Goal: Task Accomplishment & Management: Use online tool/utility

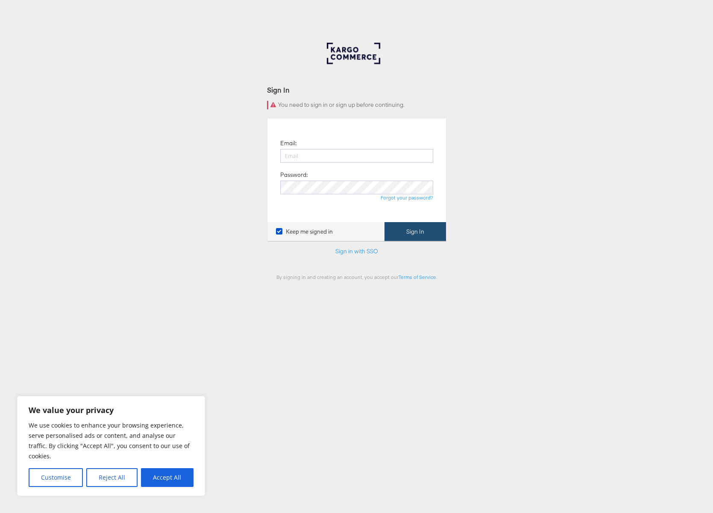
type input "sophie.bentham@jdplc.com"
click at [419, 231] on button "Sign In" at bounding box center [414, 231] width 61 height 19
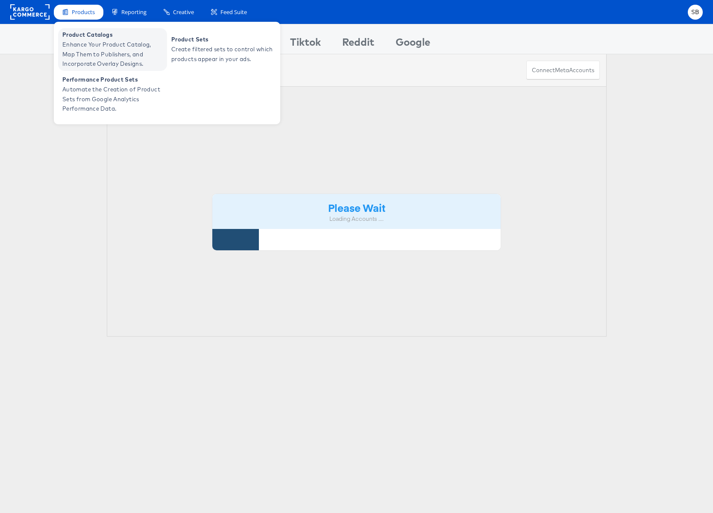
click at [93, 46] on span "Enhance Your Product Catalog, Map Them to Publishers, and Incorporate Overlay D…" at bounding box center [113, 54] width 102 height 29
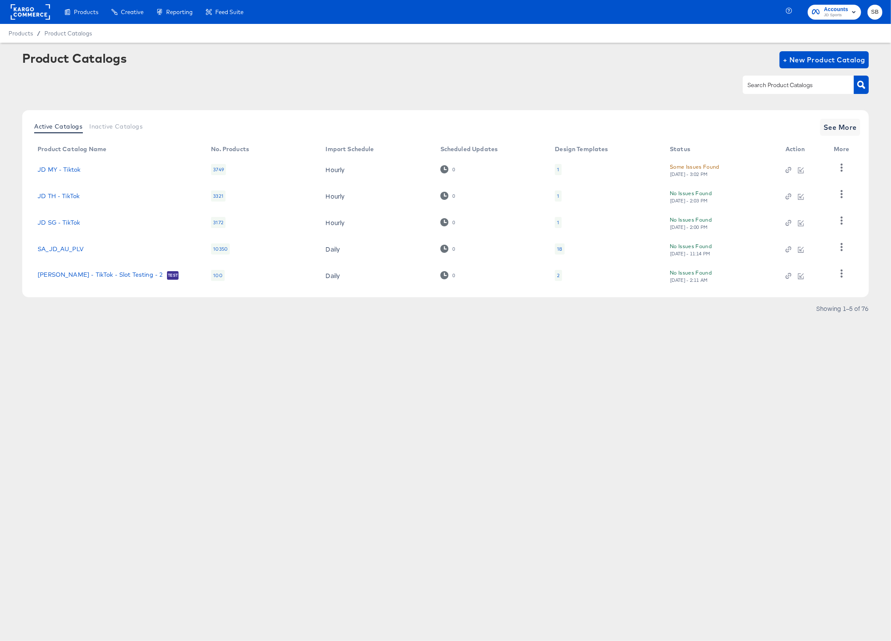
click at [787, 87] on input "text" at bounding box center [791, 85] width 91 height 10
type input "size?"
click at [855, 123] on span "See More" at bounding box center [839, 127] width 33 height 12
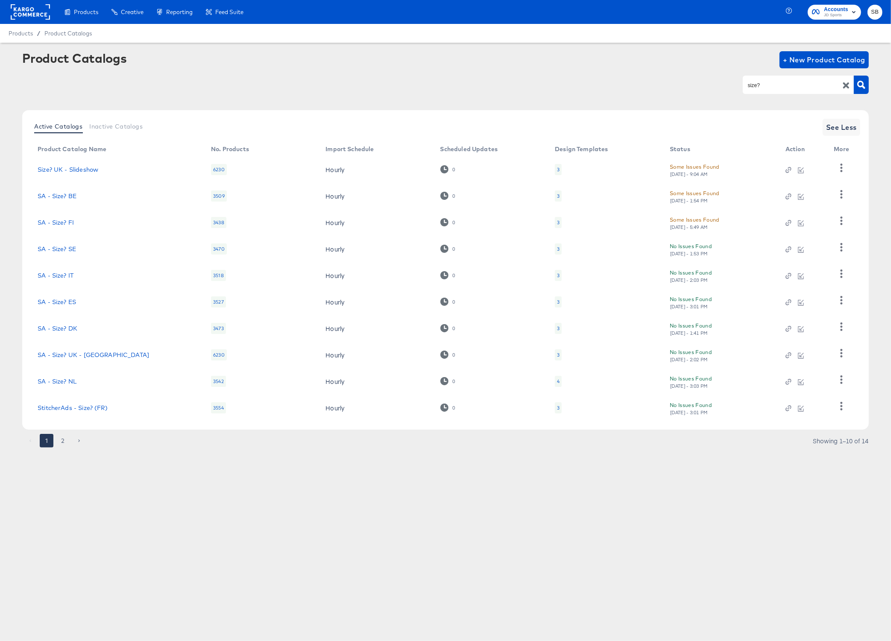
click at [60, 508] on div "Products Creative Reporting Feed Suite Accounts JD Sports SB Products / Product…" at bounding box center [445, 320] width 891 height 641
click at [62, 438] on button "2" at bounding box center [63, 441] width 14 height 14
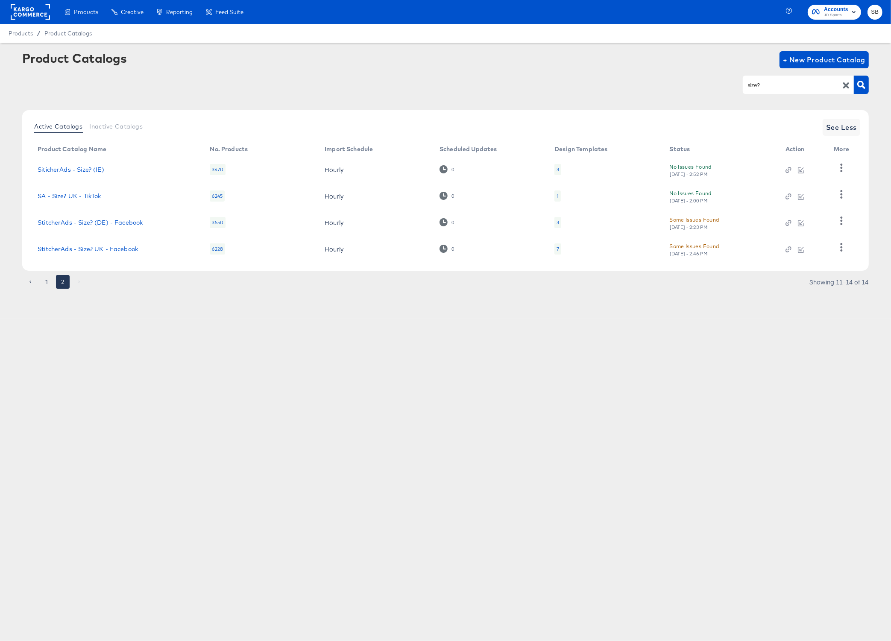
click at [344, 450] on div "Products Creative Reporting Feed Suite Accounts JD Sports SB Products / Product…" at bounding box center [445, 320] width 891 height 641
click at [558, 249] on div "7" at bounding box center [557, 248] width 3 height 7
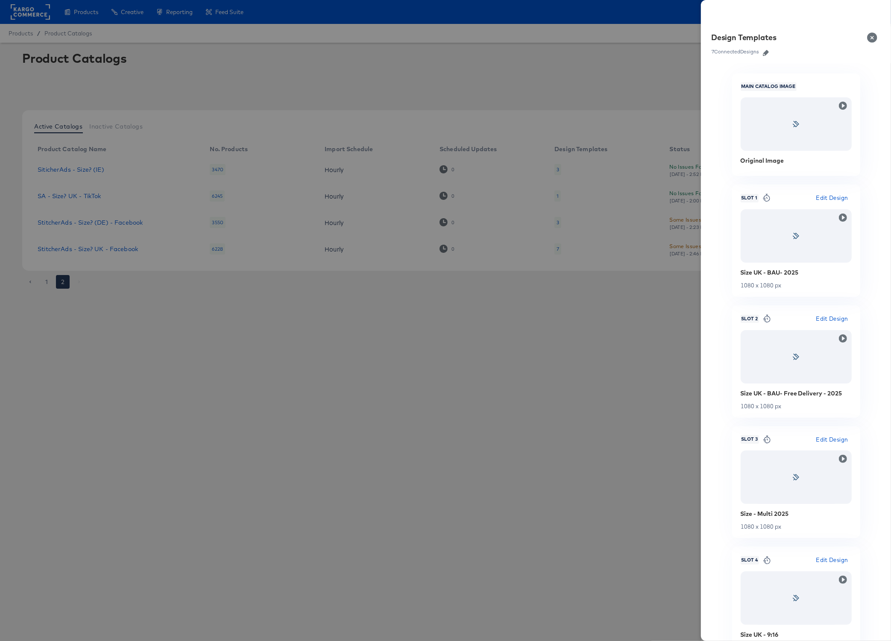
click at [765, 52] on icon "button" at bounding box center [765, 53] width 6 height 6
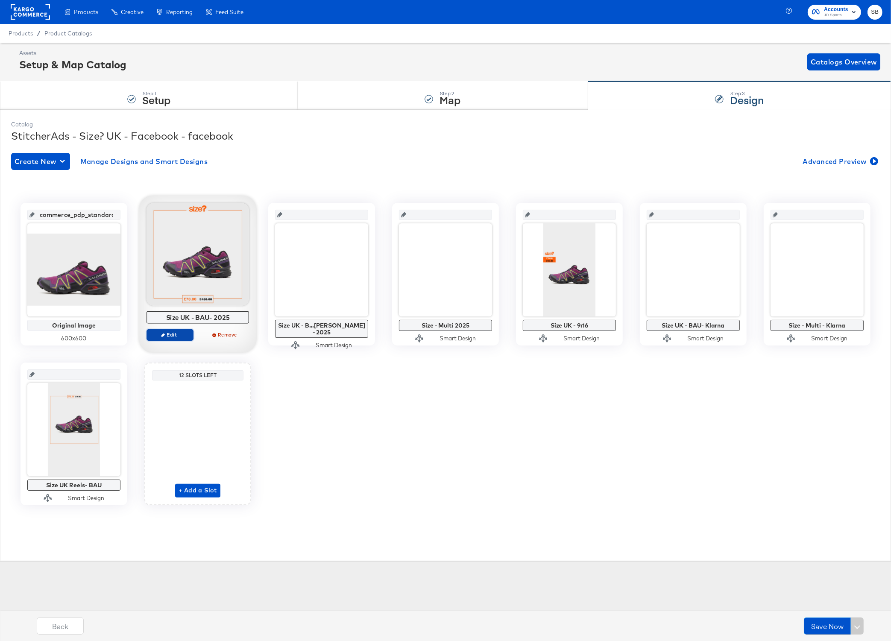
click at [165, 332] on span "Edit" at bounding box center [169, 334] width 39 height 6
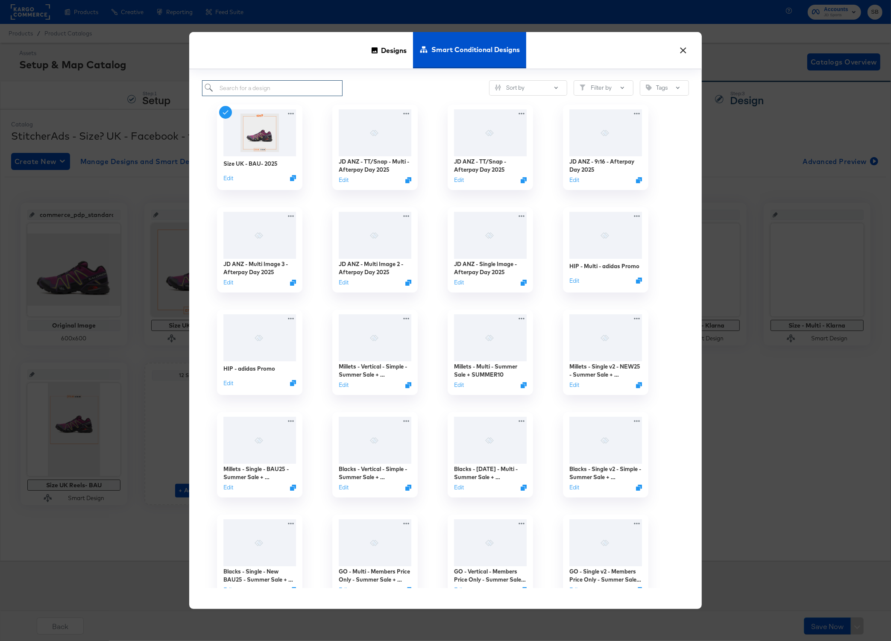
click at [248, 93] on input "search" at bounding box center [272, 88] width 140 height 16
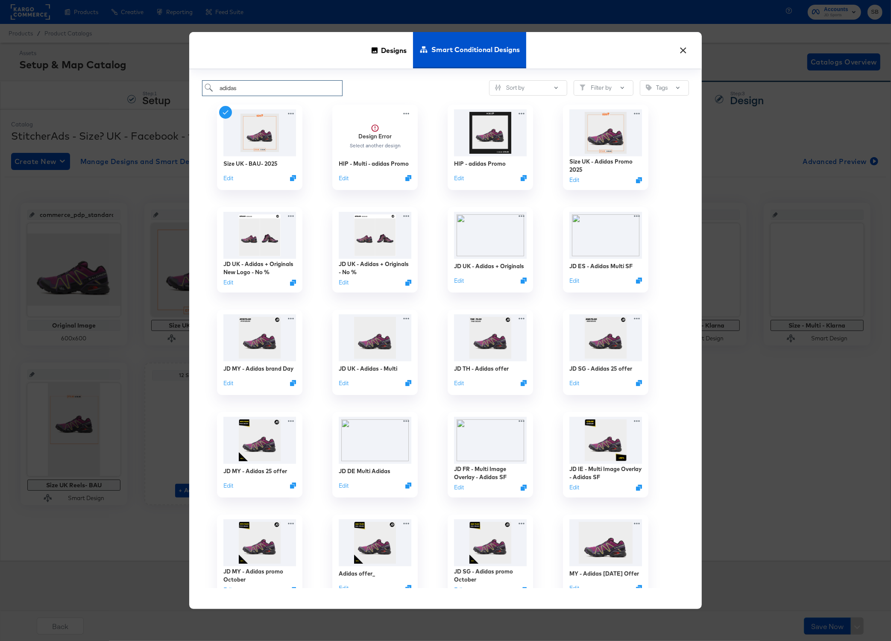
click at [257, 93] on input "adidas" at bounding box center [272, 88] width 140 height 16
copy div "Size UK - Adidas Promo"
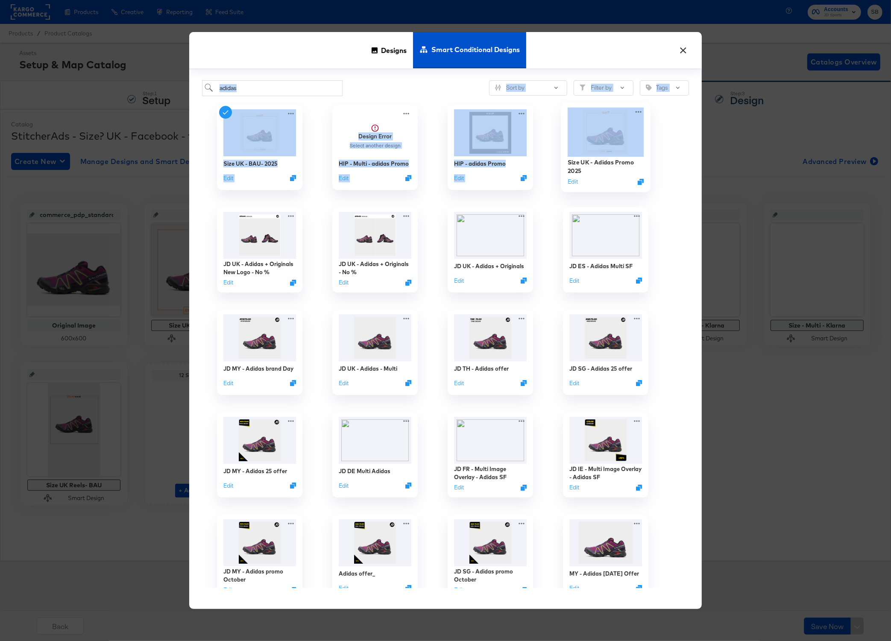
drag, startPoint x: 568, startPoint y: 161, endPoint x: 426, endPoint y: 58, distance: 175.0
click at [426, 58] on div "× Designs Smart Conditional Designs adidas Sort by Filter by Tags Size UK - BAU…" at bounding box center [445, 320] width 512 height 577
click at [253, 90] on input "adidas" at bounding box center [272, 88] width 140 height 16
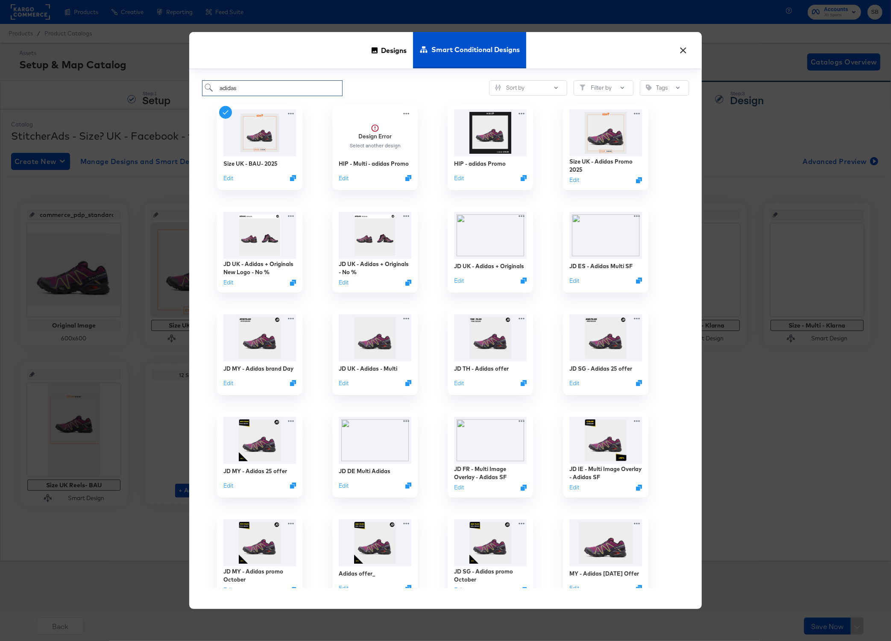
click at [253, 90] on input "adidas" at bounding box center [272, 88] width 140 height 16
paste input "Size UK - Adidas Promo"
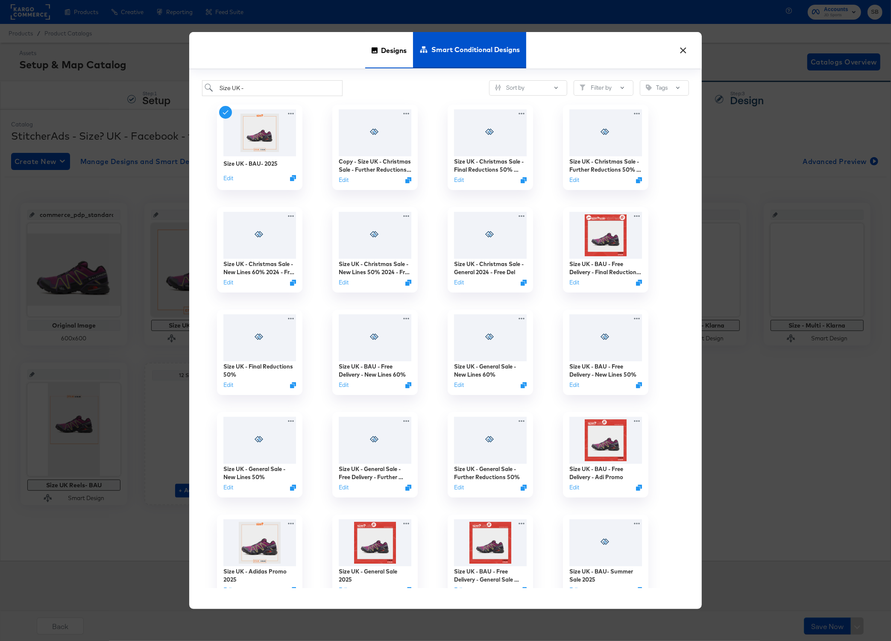
click at [377, 50] on div "Designs" at bounding box center [389, 50] width 48 height 36
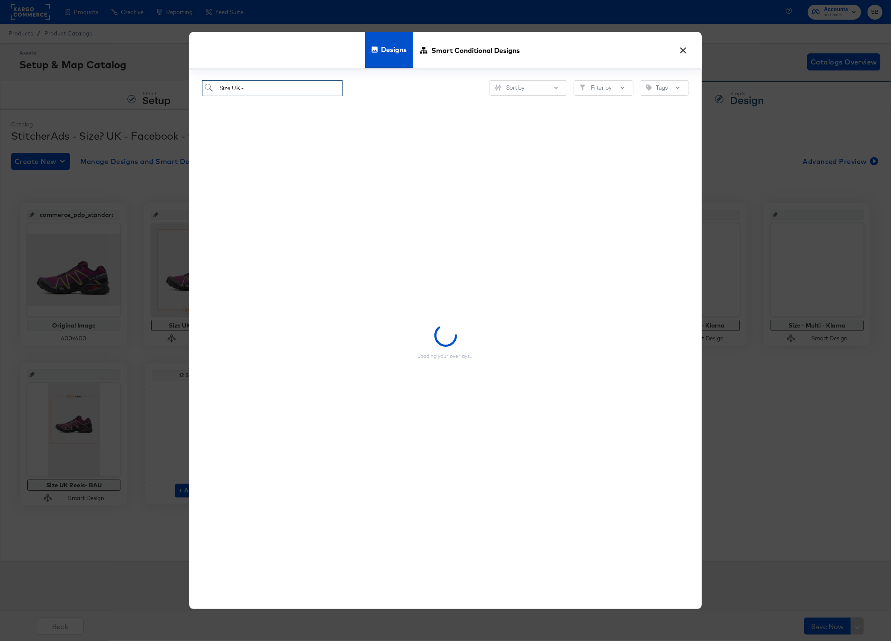
click at [258, 82] on input "Size UK -" at bounding box center [272, 88] width 140 height 16
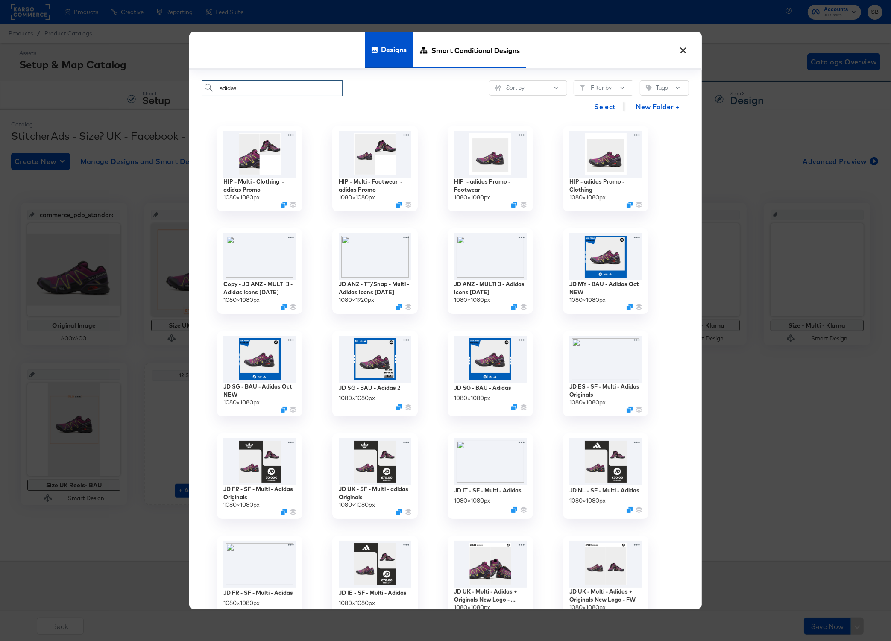
type input "adidas"
click at [460, 48] on span "Smart Conditional Designs" at bounding box center [475, 51] width 88 height 38
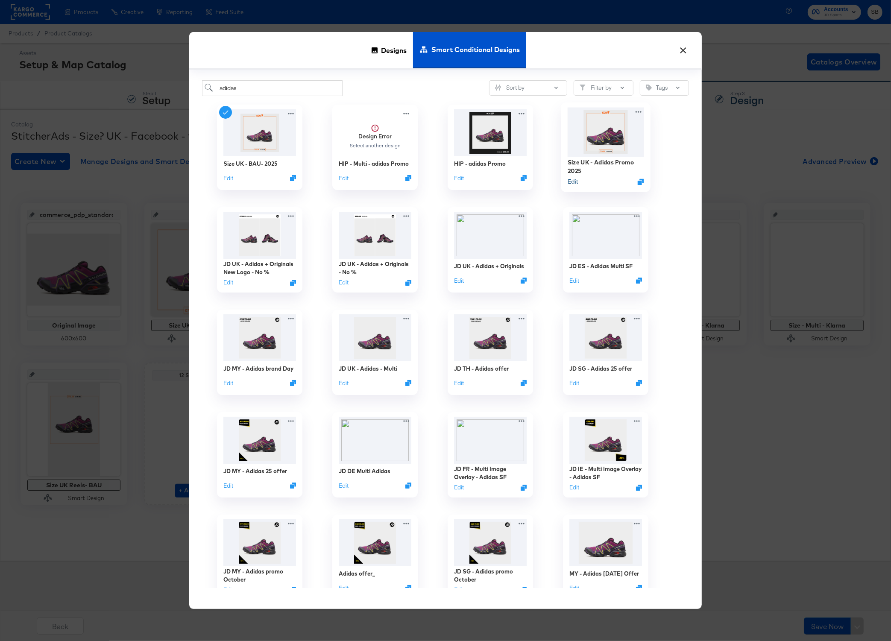
click at [571, 177] on button "Edit" at bounding box center [572, 181] width 10 height 8
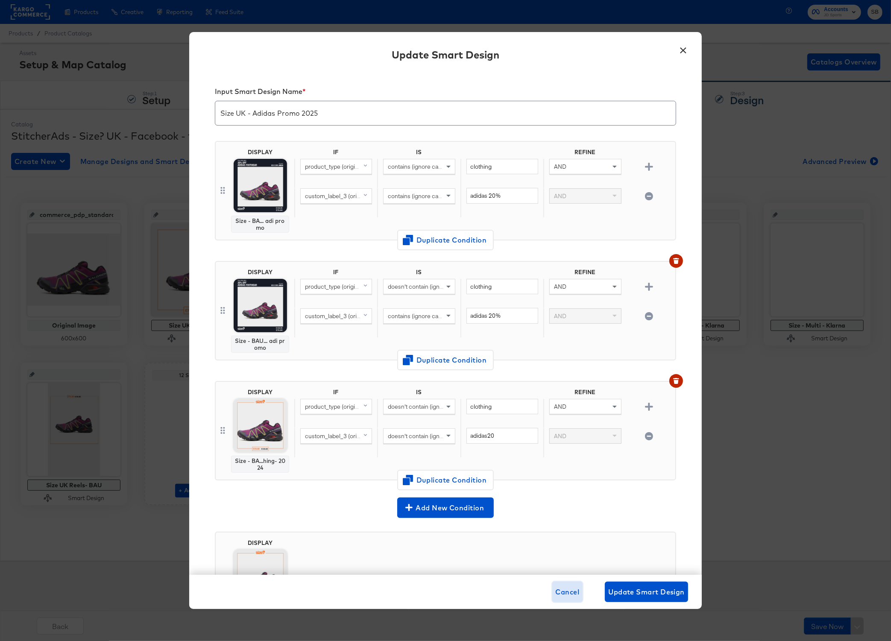
click at [570, 590] on span "Cancel" at bounding box center [567, 592] width 24 height 12
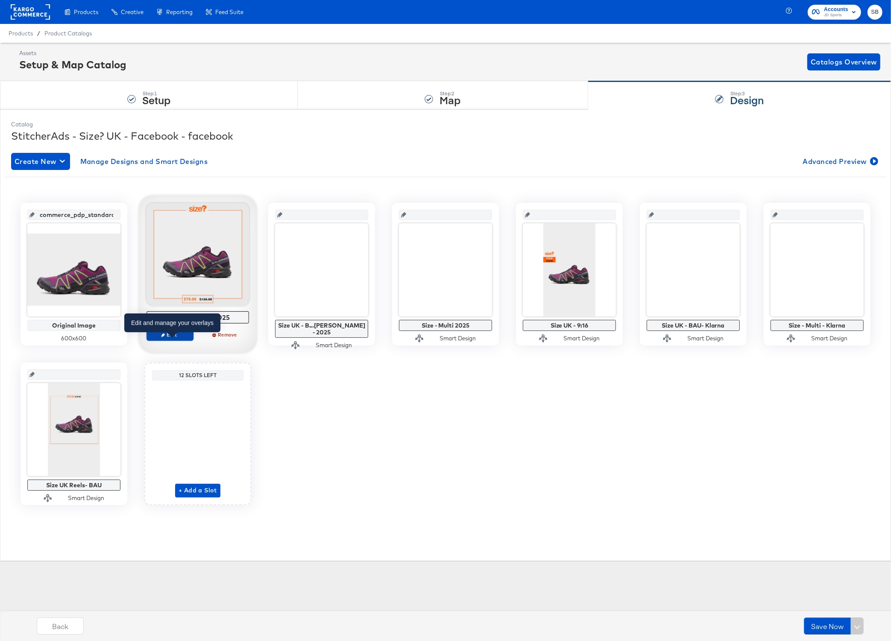
click at [169, 333] on span "Edit" at bounding box center [169, 334] width 39 height 6
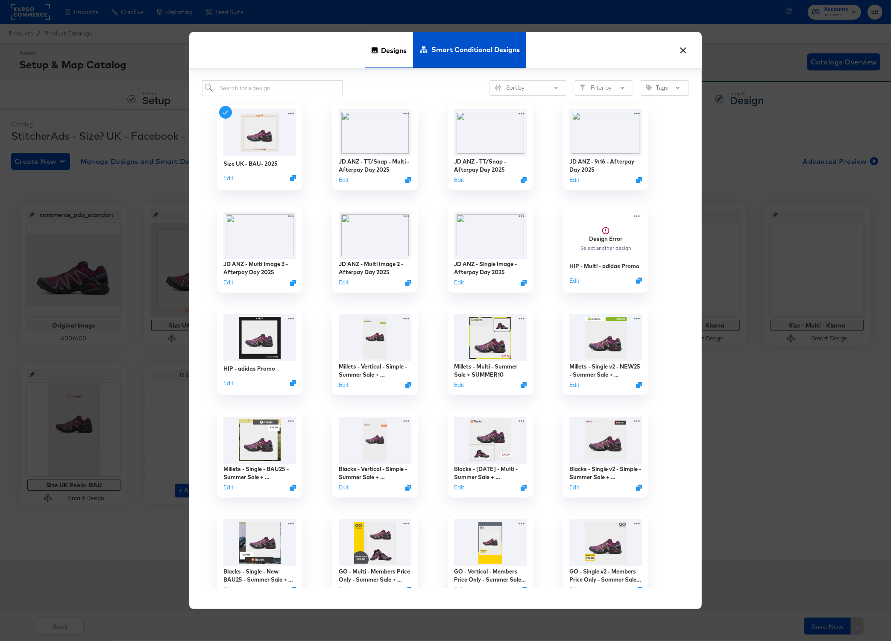
click at [381, 50] on span "Designs" at bounding box center [394, 51] width 26 height 38
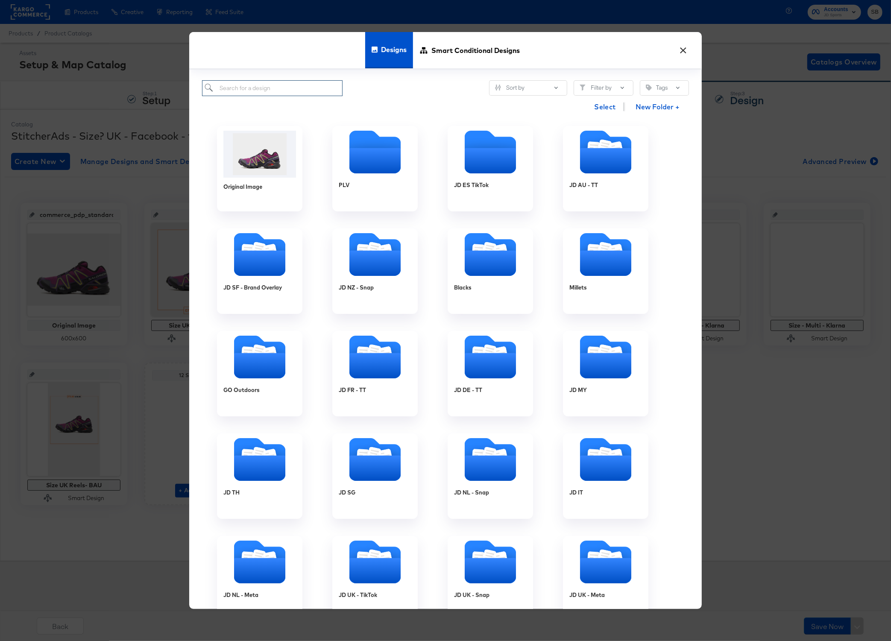
click at [252, 94] on input "search" at bounding box center [272, 88] width 140 height 16
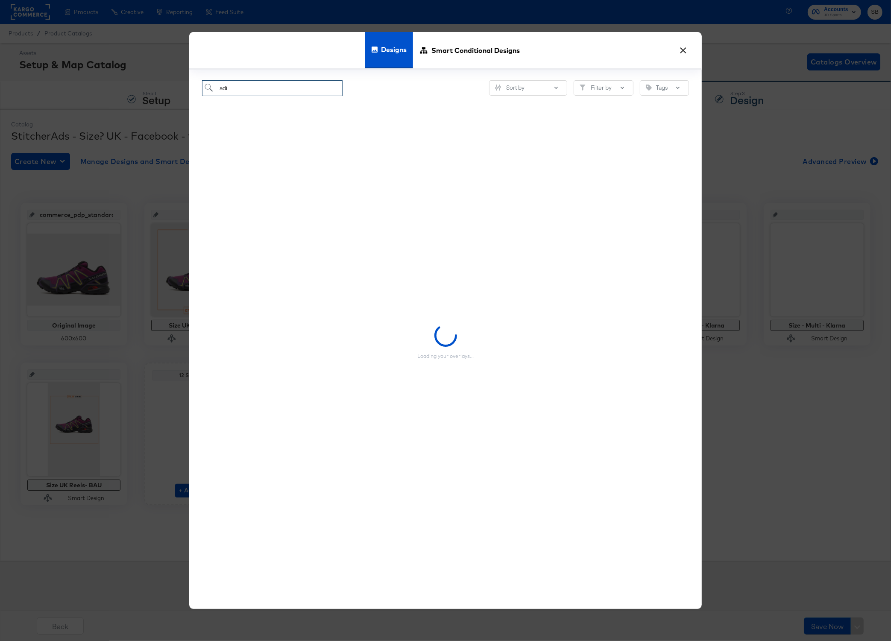
type input "adi"
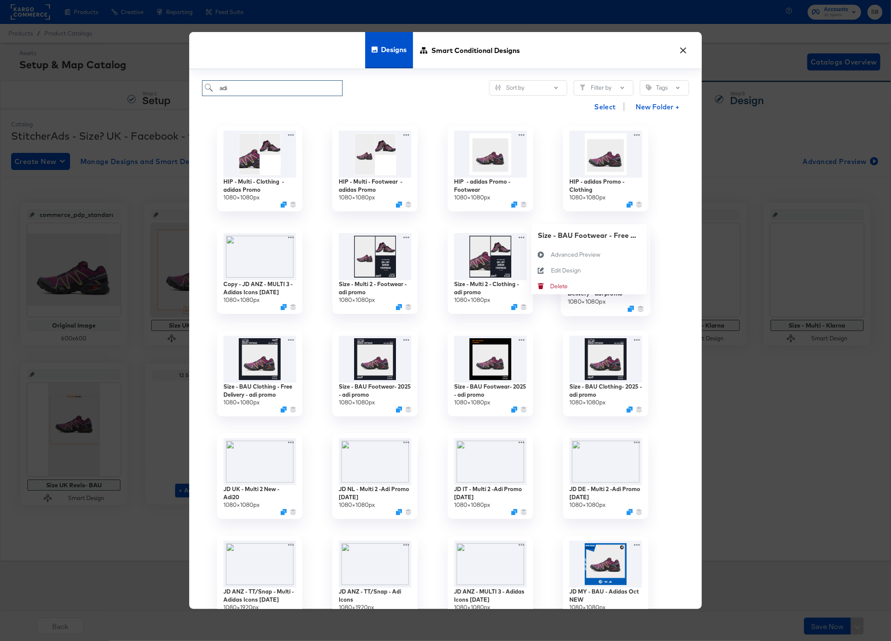
click at [640, 238] on div "Size - BAU Footwear - Free Delivery - adi promo 1080 × 1080 px Size - BAU Footw…" at bounding box center [605, 271] width 115 height 102
